Goal: Transaction & Acquisition: Purchase product/service

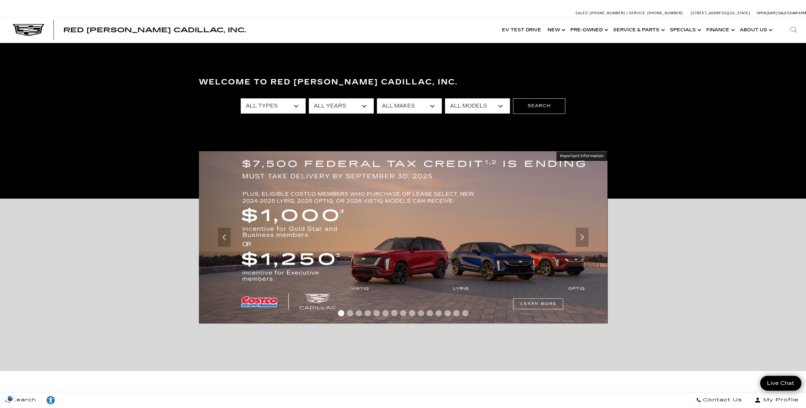
click at [294, 103] on select "All Types New Used Certified Used Demo" at bounding box center [273, 105] width 65 height 15
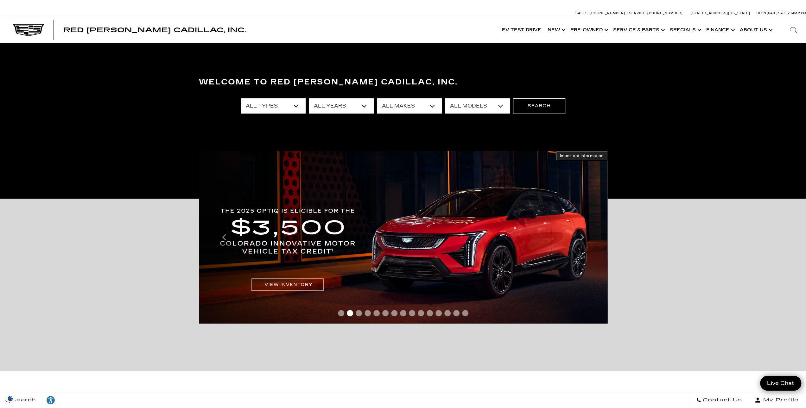
click at [352, 108] on select "All Years 2026 2025 2024 2023 2022 2021 2020 2019 2018 2017 2015 2014 2013" at bounding box center [341, 105] width 65 height 15
select select "2024"
click at [309, 98] on select "All Years 2026 2025 2024 2023 2022 2021 2020 2019 2018 2017 2015 2014 2013" at bounding box center [341, 105] width 65 height 15
click at [391, 107] on select "All Makes Cadillac Ford" at bounding box center [409, 105] width 65 height 15
select select "Cadillac"
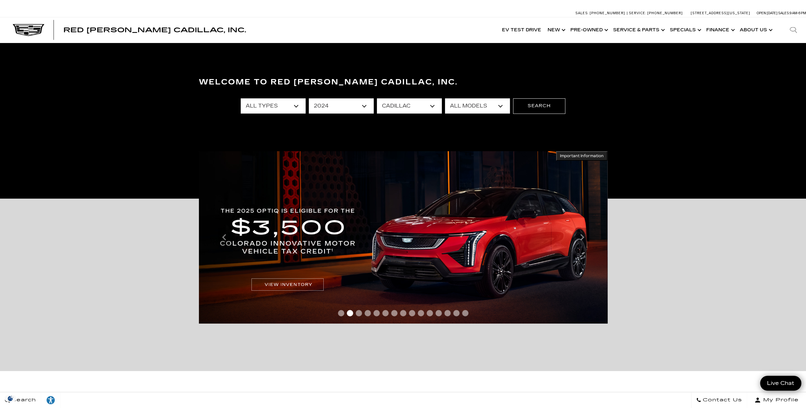
click at [377, 98] on select "All Makes Cadillac Ford" at bounding box center [409, 105] width 65 height 15
click at [470, 102] on select "All Models CT4 CT5 Escalade XT4 XT6" at bounding box center [477, 105] width 65 height 15
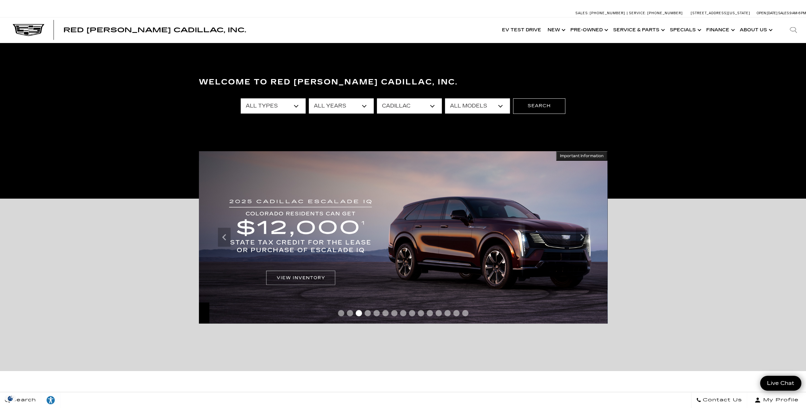
select select "Escalade"
click at [445, 98] on select "All Models CT4 CT5 Escalade XT4 XT6" at bounding box center [477, 105] width 65 height 15
click at [527, 104] on button "Search" at bounding box center [539, 105] width 52 height 15
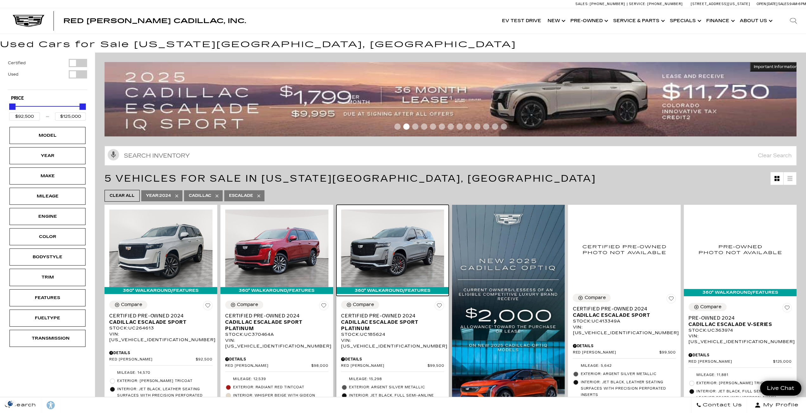
click at [424, 238] on img at bounding box center [392, 248] width 103 height 77
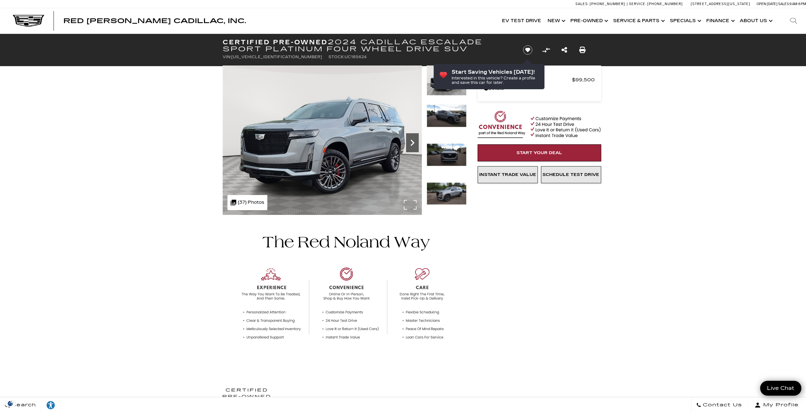
click at [409, 150] on div "Next" at bounding box center [412, 142] width 13 height 19
